Goal: Book appointment/travel/reservation

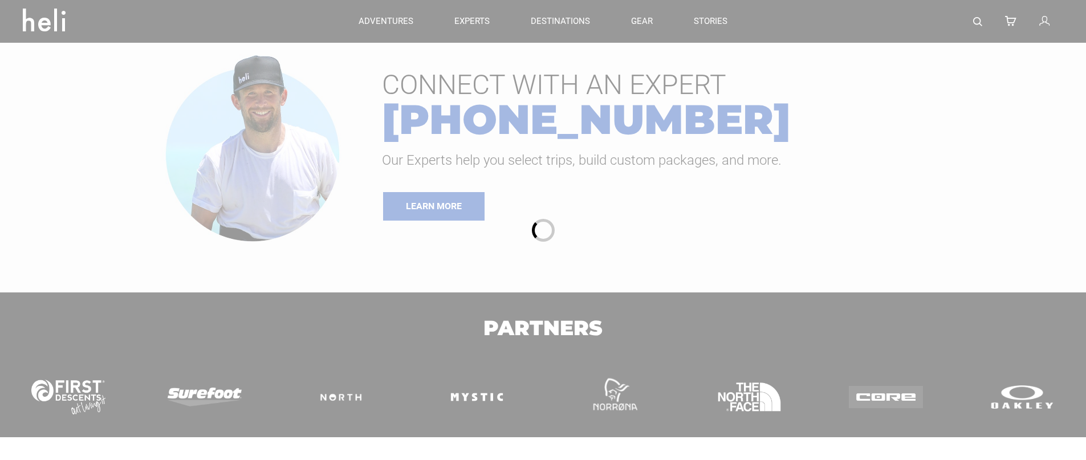
type input "Heli Skiing"
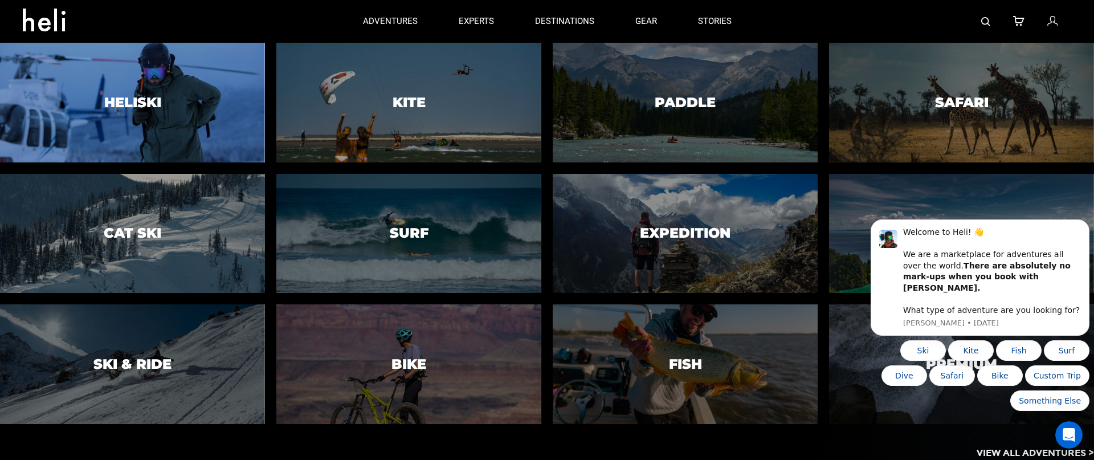
click at [138, 107] on h3 "Heliski" at bounding box center [132, 102] width 57 height 15
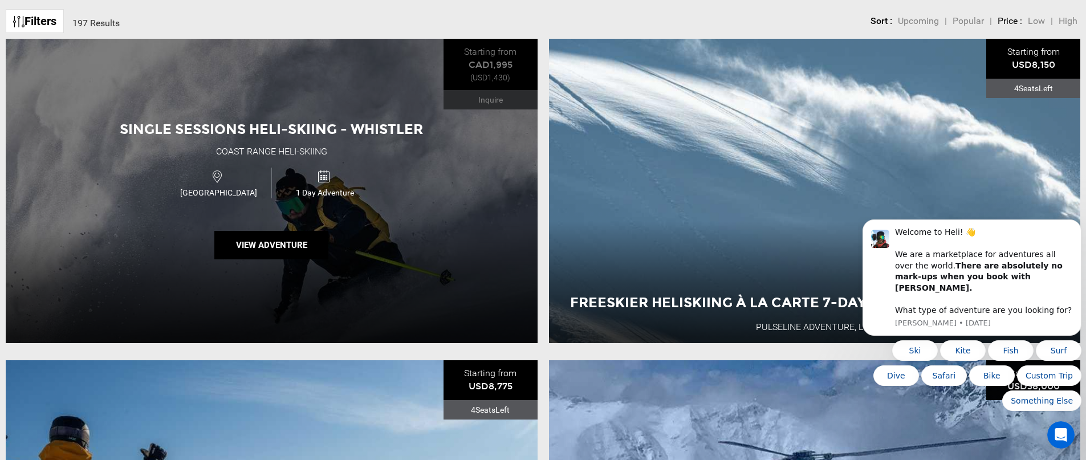
scroll to position [342, 0]
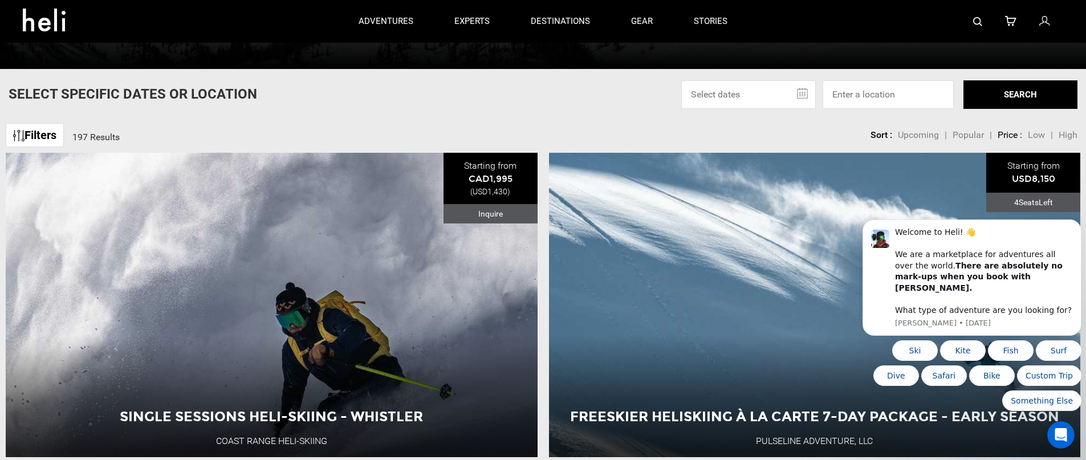
type input "Heli Skiing"
